Goal: Information Seeking & Learning: Learn about a topic

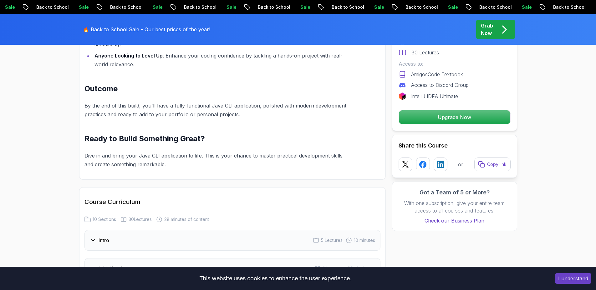
scroll to position [112, 0]
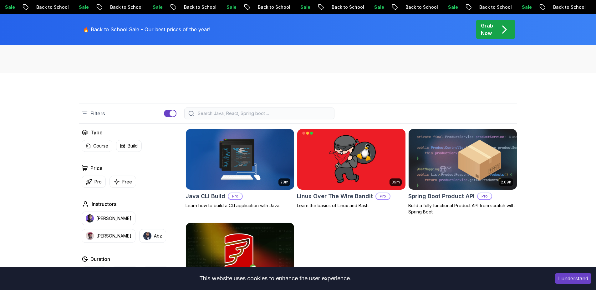
scroll to position [92, 0]
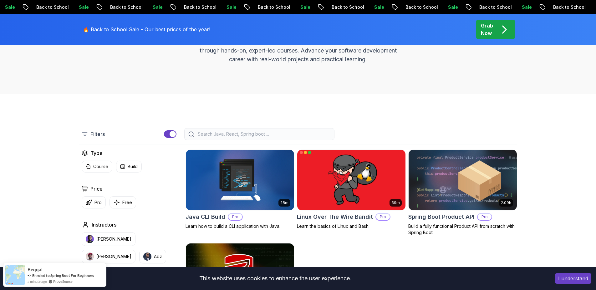
click at [345, 198] on img at bounding box center [351, 180] width 114 height 64
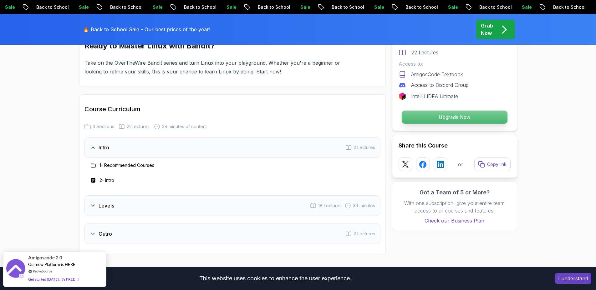
scroll to position [684, 0]
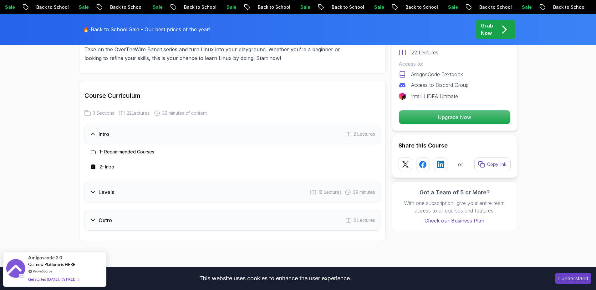
click at [148, 199] on div "Levels 18 Lectures 39 minutes" at bounding box center [232, 192] width 296 height 21
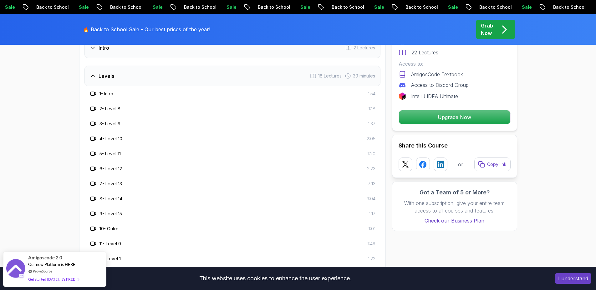
scroll to position [764, 0]
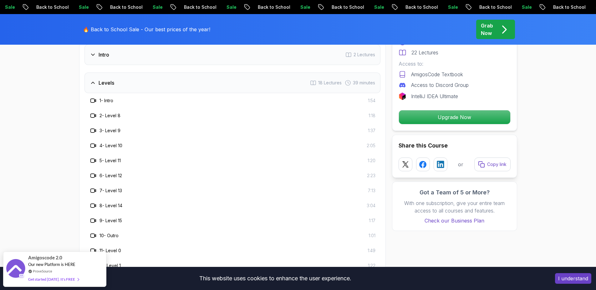
click at [95, 100] on icon at bounding box center [93, 101] width 6 height 6
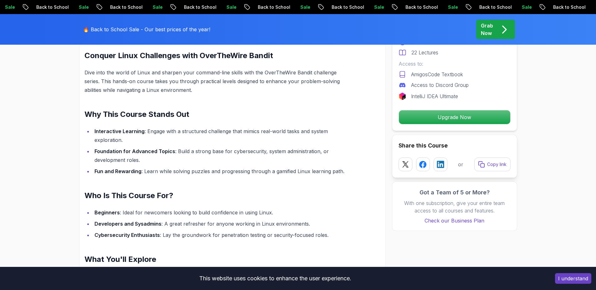
scroll to position [385, 0]
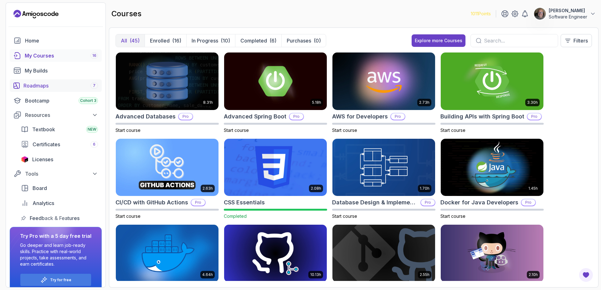
click at [29, 89] on div "Roadmaps 7" at bounding box center [60, 86] width 74 height 8
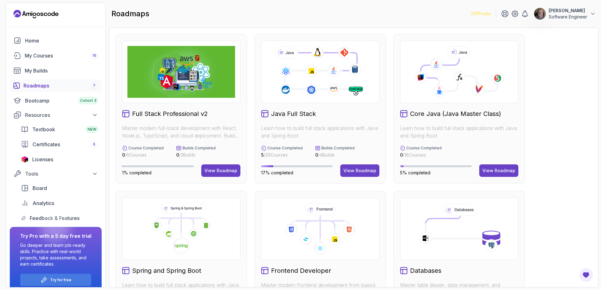
click at [415, 251] on icon at bounding box center [459, 229] width 97 height 52
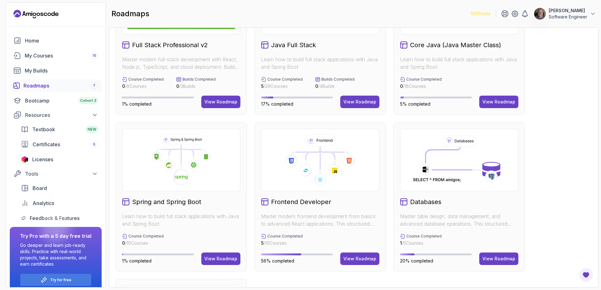
scroll to position [73, 0]
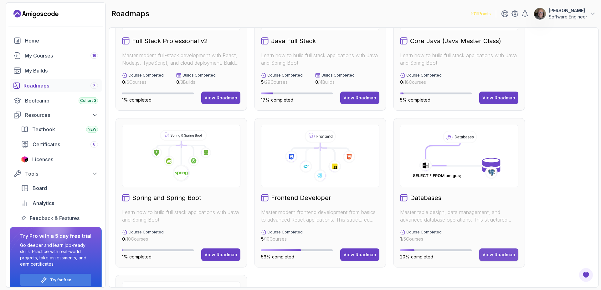
click at [496, 253] on div "View Roadmap" at bounding box center [498, 255] width 33 height 6
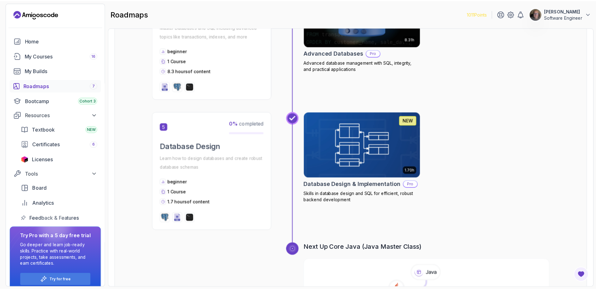
scroll to position [600, 0]
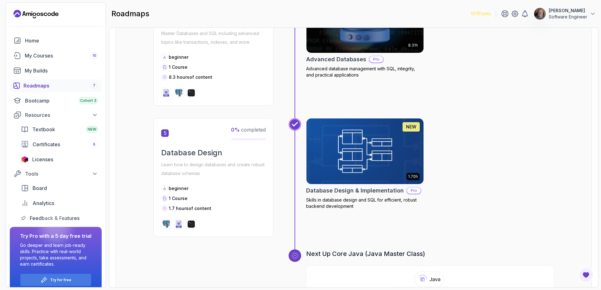
click at [330, 55] on h2 "Advanced Databases" at bounding box center [336, 59] width 60 height 9
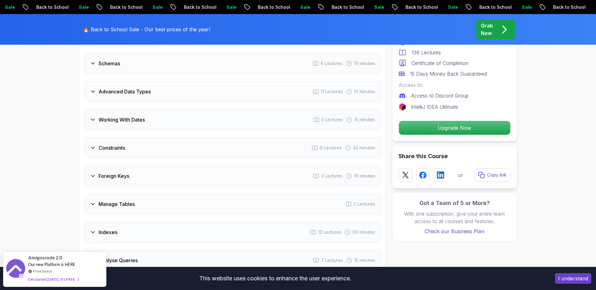
scroll to position [1007, 0]
click at [154, 205] on div "Manage Tables 2 Lectures" at bounding box center [232, 204] width 296 height 21
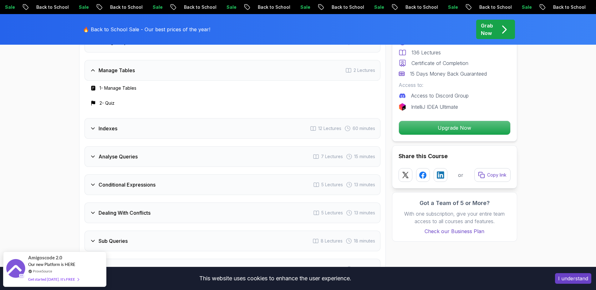
scroll to position [1073, 0]
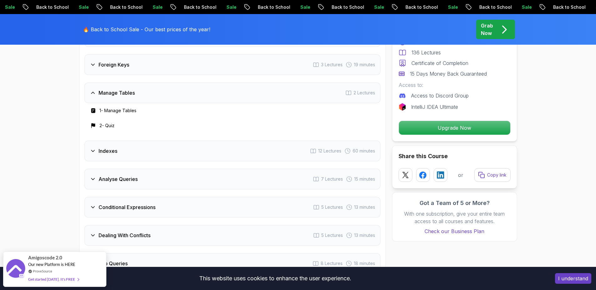
click at [233, 181] on div "Analyse Queries 7 Lectures 15 minutes" at bounding box center [232, 179] width 296 height 21
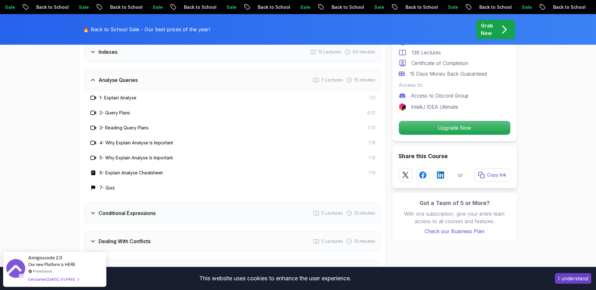
scroll to position [1142, 0]
click at [212, 207] on div "Conditional Expressions 5 Lectures 13 minutes" at bounding box center [232, 213] width 296 height 21
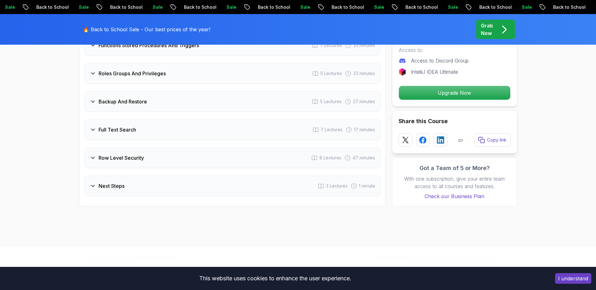
scroll to position [1471, 0]
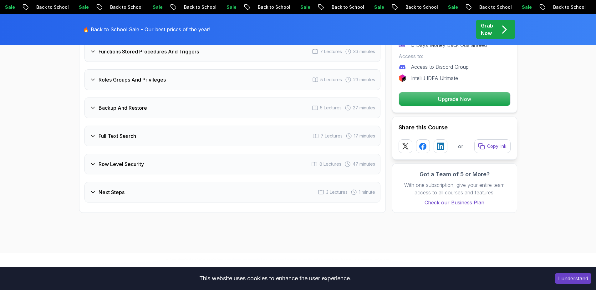
click at [177, 144] on div "Full Text Search 7 Lectures 17 minutes" at bounding box center [232, 136] width 296 height 21
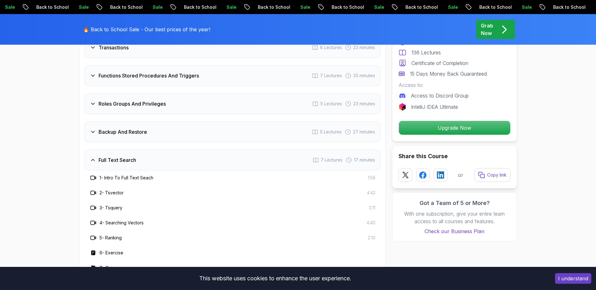
scroll to position [1324, 0]
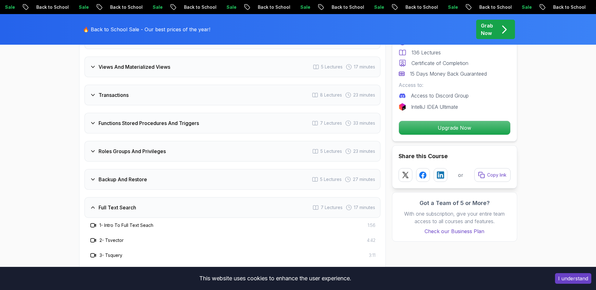
click at [208, 155] on div "Roles Groups And Privileges 5 Lectures 23 minutes" at bounding box center [232, 151] width 296 height 21
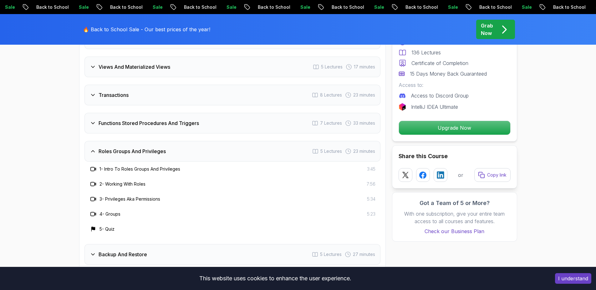
click at [147, 101] on div "Transactions 8 Lectures 23 minutes" at bounding box center [232, 95] width 296 height 21
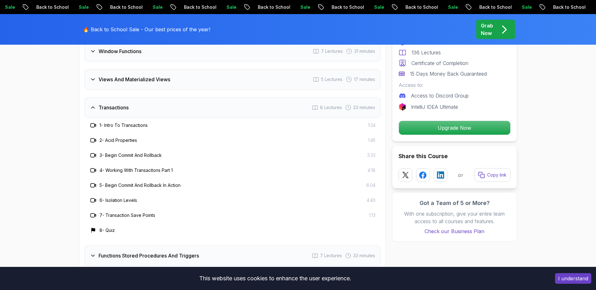
scroll to position [1290, 0]
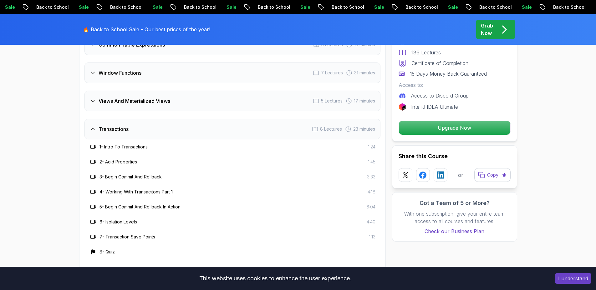
click at [207, 104] on div "Views And Materialized Views 5 Lectures 17 minutes" at bounding box center [232, 101] width 296 height 21
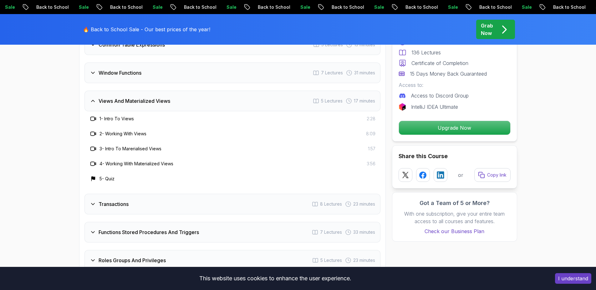
click at [165, 70] on div "Window Functions 7 Lectures 31 minutes" at bounding box center [232, 73] width 296 height 21
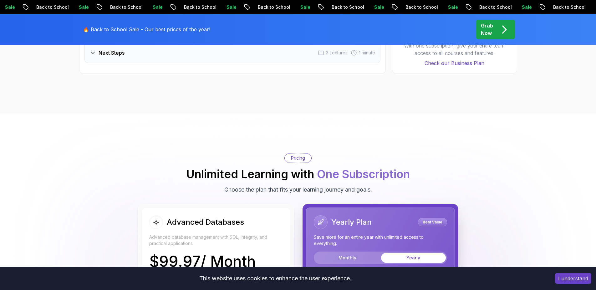
scroll to position [1504, 0]
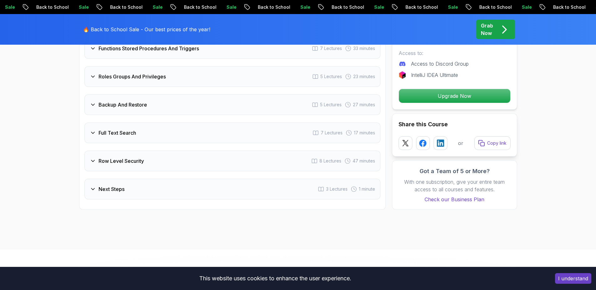
click at [201, 127] on div "Full Text Search 7 Lectures 17 minutes" at bounding box center [232, 133] width 296 height 21
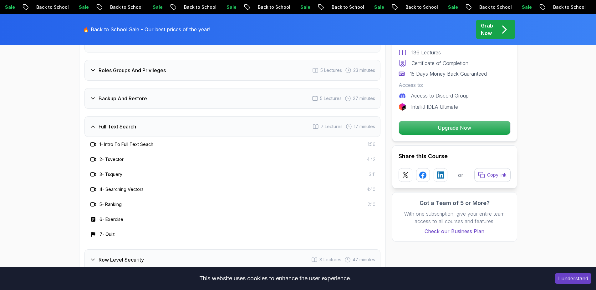
scroll to position [1497, 0]
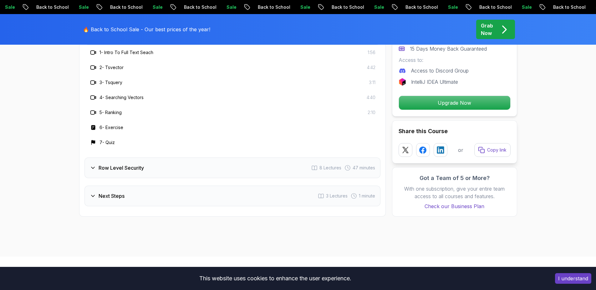
click at [250, 169] on div "Row Level Security 8 Lectures 47 minutes" at bounding box center [232, 168] width 296 height 21
